Goal: Task Accomplishment & Management: Manage account settings

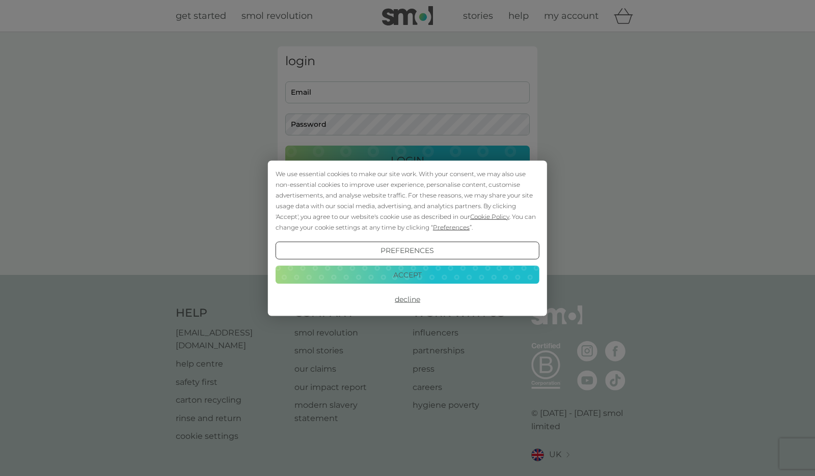
type input "[EMAIL_ADDRESS][DOMAIN_NAME]"
click at [398, 300] on button "Decline" at bounding box center [407, 299] width 264 height 18
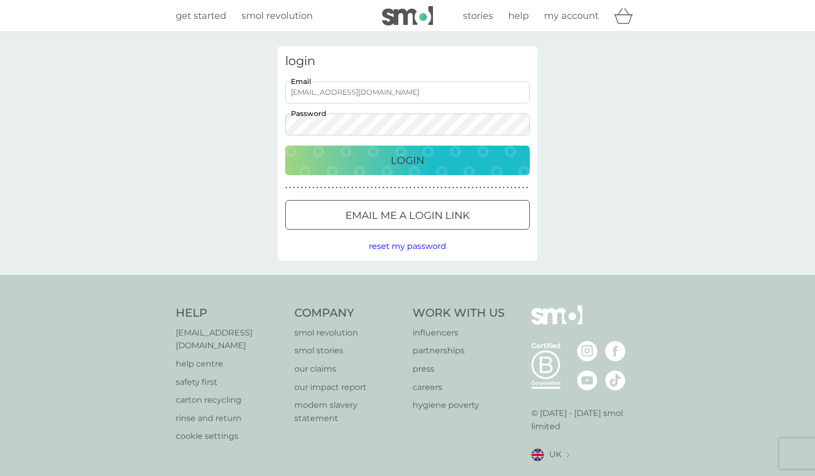
click at [396, 163] on p "Login" at bounding box center [408, 160] width 34 height 16
type input "[EMAIL_ADDRESS][DOMAIN_NAME]"
click at [361, 164] on div "Login" at bounding box center [407, 160] width 224 height 16
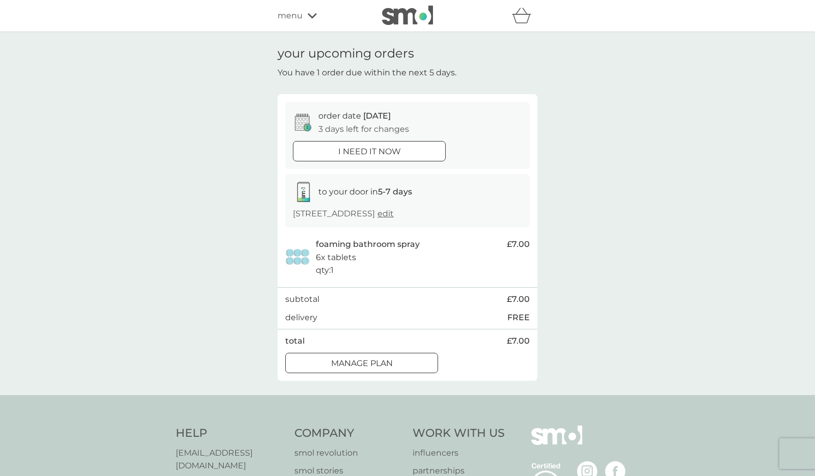
click at [347, 363] on div at bounding box center [361, 363] width 37 height 11
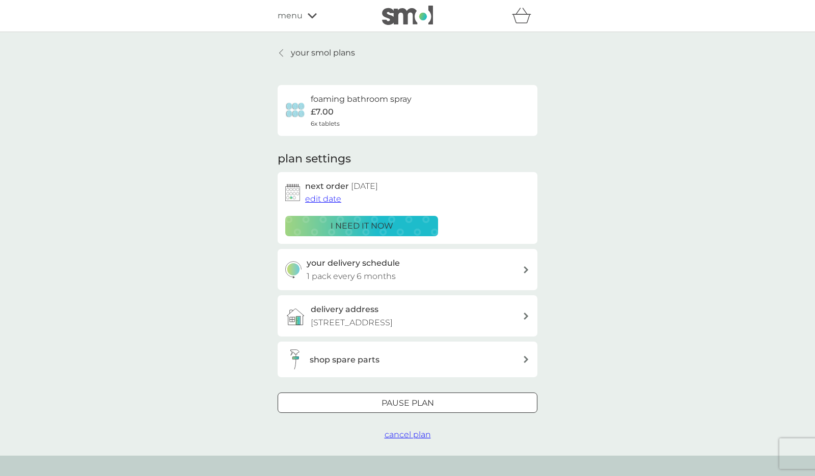
click at [323, 200] on span "edit date" at bounding box center [323, 199] width 36 height 10
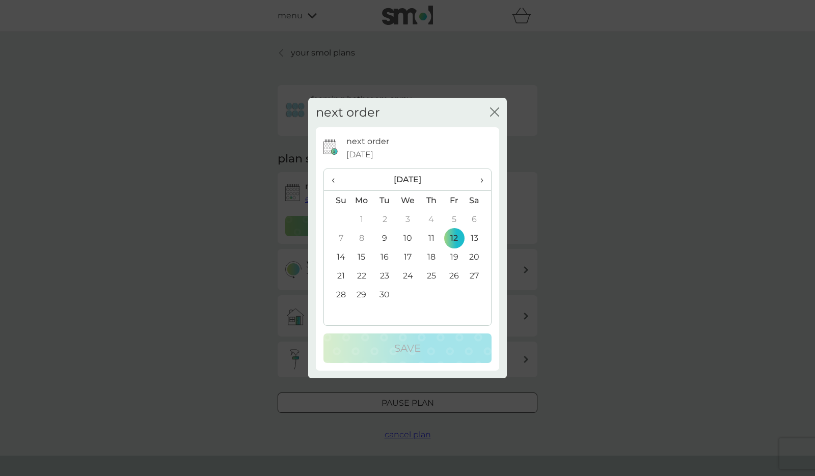
click at [459, 175] on th "[DATE]" at bounding box center [408, 180] width 116 height 22
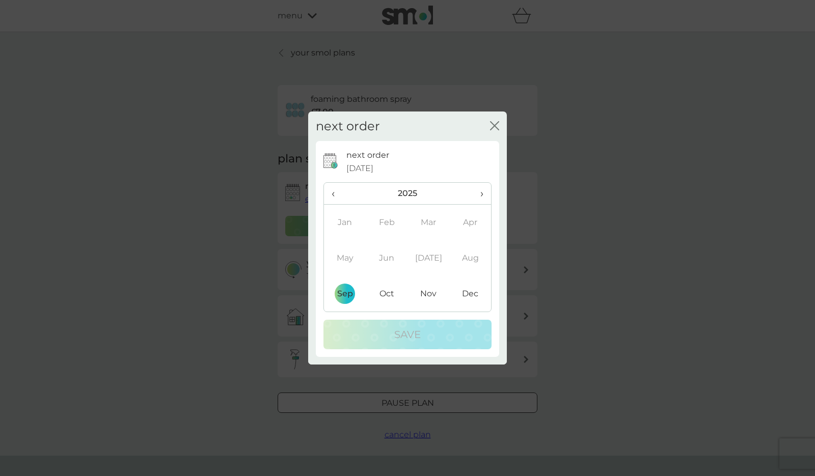
click at [423, 295] on td "Nov" at bounding box center [428, 294] width 42 height 36
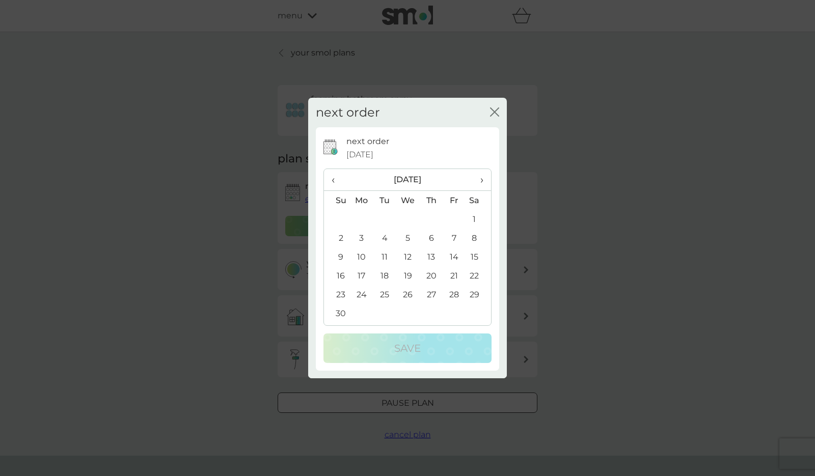
click at [430, 274] on td "20" at bounding box center [431, 275] width 23 height 19
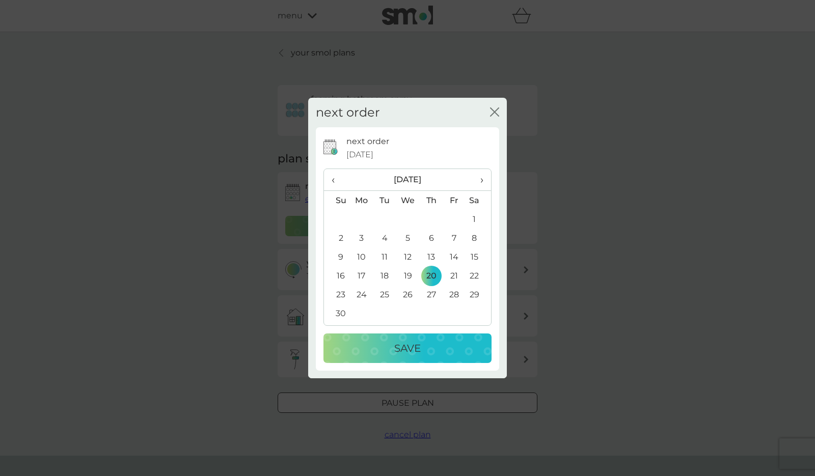
click at [431, 345] on div "Save" at bounding box center [408, 348] width 148 height 16
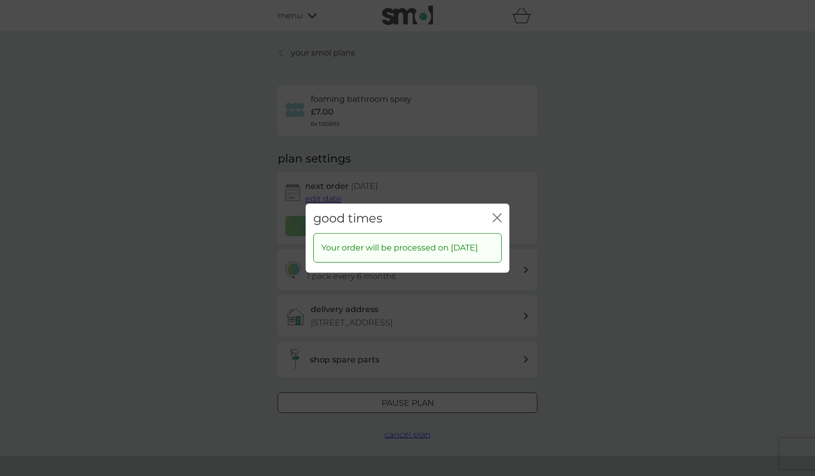
drag, startPoint x: 500, startPoint y: 212, endPoint x: 472, endPoint y: 191, distance: 34.8
click at [500, 213] on icon "close" at bounding box center [496, 217] width 9 height 9
